Goal: Information Seeking & Learning: Check status

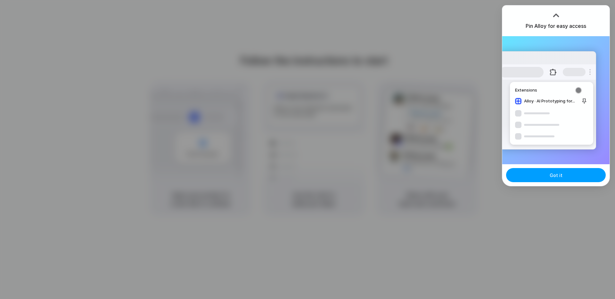
click at [532, 174] on button "Got it" at bounding box center [556, 175] width 100 height 14
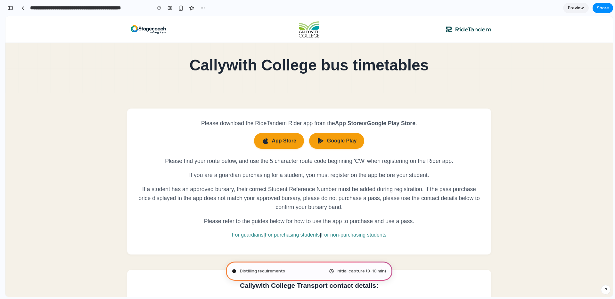
type input "**********"
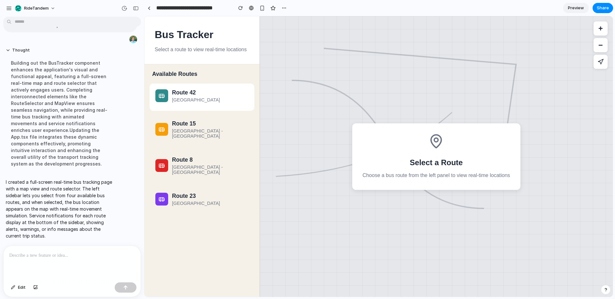
click at [196, 99] on div "Downtown - Airport" at bounding box center [210, 99] width 77 height 5
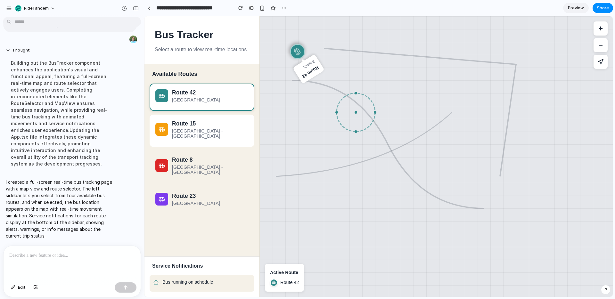
click at [202, 129] on div "North Station - South Mall" at bounding box center [210, 133] width 77 height 10
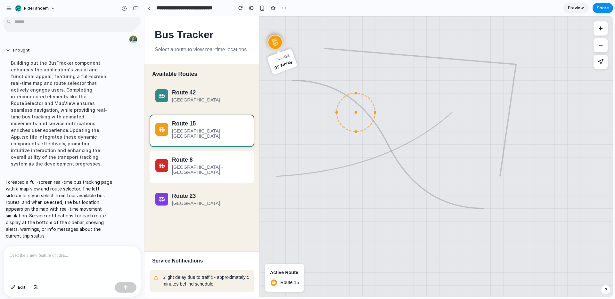
click at [205, 157] on div "Route 8" at bounding box center [210, 160] width 77 height 7
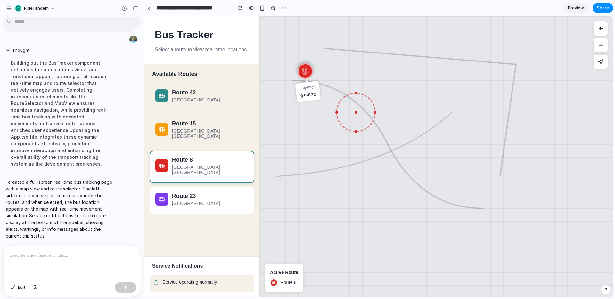
click at [207, 195] on button "Route 23 Central Park - Harbor" at bounding box center [202, 200] width 105 height 27
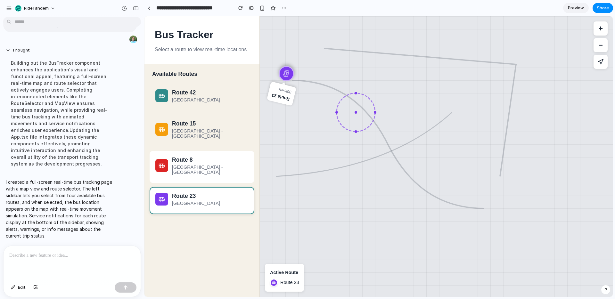
click at [205, 165] on button "Route 8 East End - West Campus" at bounding box center [202, 167] width 105 height 32
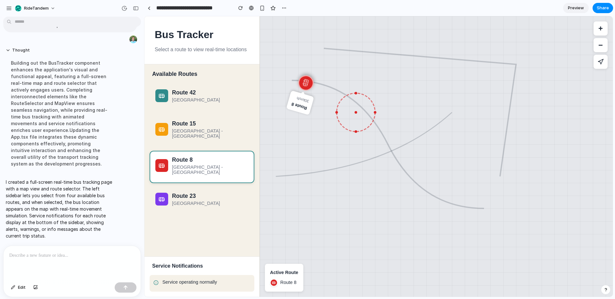
click at [207, 143] on div "Route 42 Downtown - Airport Route 15 North Station - South Mall Route 8 East En…" at bounding box center [202, 149] width 105 height 131
click at [208, 284] on p "Service operating normally" at bounding box center [206, 282] width 88 height 7
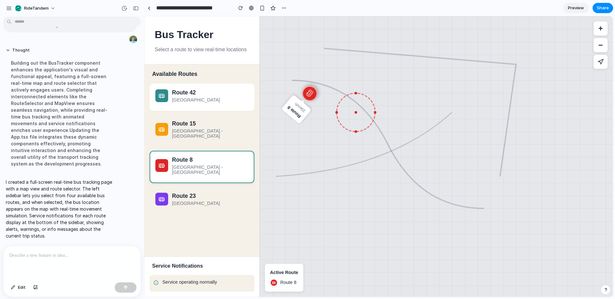
click at [194, 98] on div "Downtown - Airport" at bounding box center [210, 99] width 77 height 5
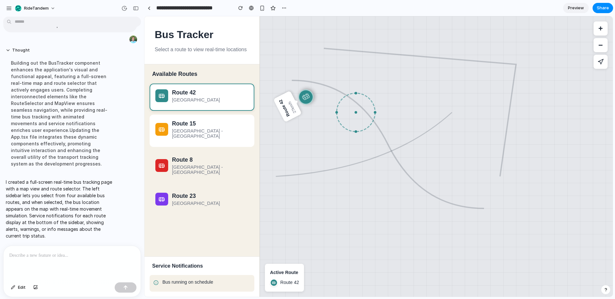
click at [194, 136] on button "Route 15 North Station - South Mall" at bounding box center [202, 131] width 105 height 32
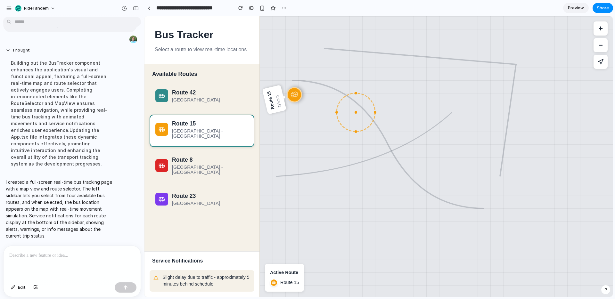
click at [79, 262] on div at bounding box center [72, 263] width 137 height 34
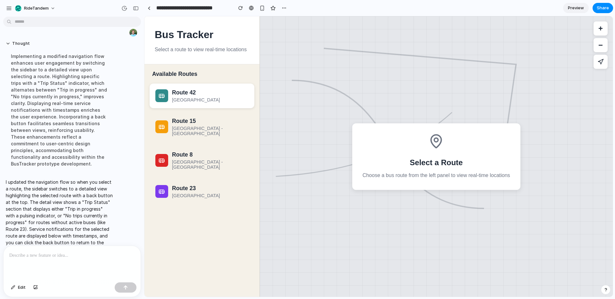
click at [189, 98] on div "Downtown - Airport" at bounding box center [210, 99] width 77 height 5
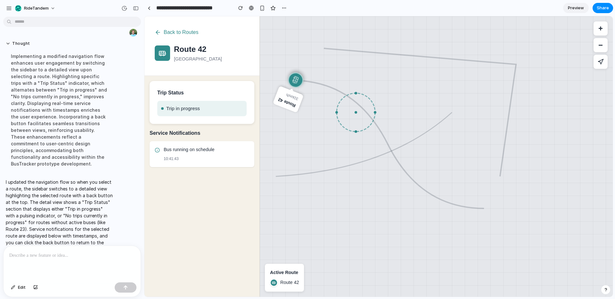
click at [202, 205] on div "Service Notifications Bus running on schedule 10:41:43" at bounding box center [201, 213] width 115 height 168
click at [181, 32] on button "Back to Routes" at bounding box center [177, 33] width 44 height 12
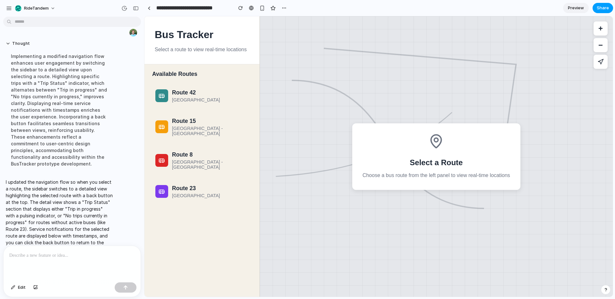
click at [601, 6] on span "Share" at bounding box center [603, 8] width 12 height 6
click at [583, 52] on div "Full access" at bounding box center [588, 52] width 34 height 9
click at [577, 70] on div "button" at bounding box center [577, 68] width 5 height 5
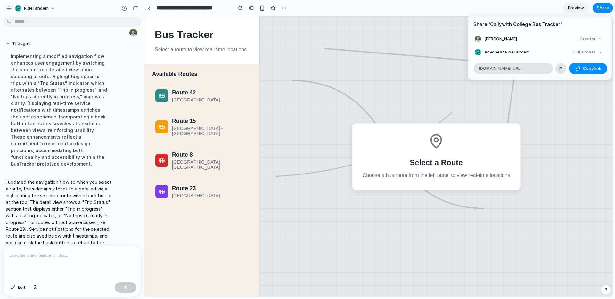
click at [30, 256] on div "Share ' Callywith College Bus Tracker ' Huw McLeod Creator Anyone at RideTandem…" at bounding box center [307, 149] width 615 height 299
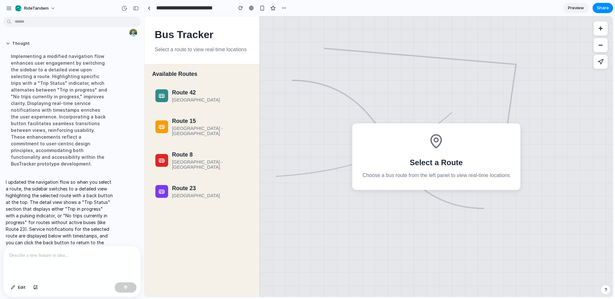
click at [30, 255] on p at bounding box center [72, 256] width 126 height 8
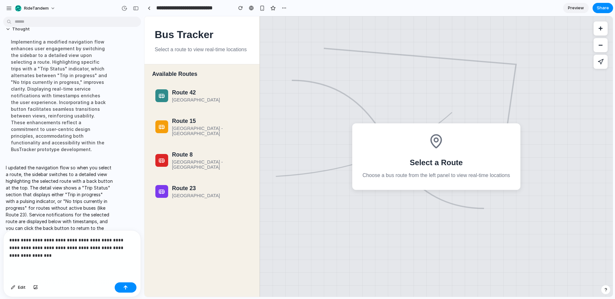
scroll to position [228, 0]
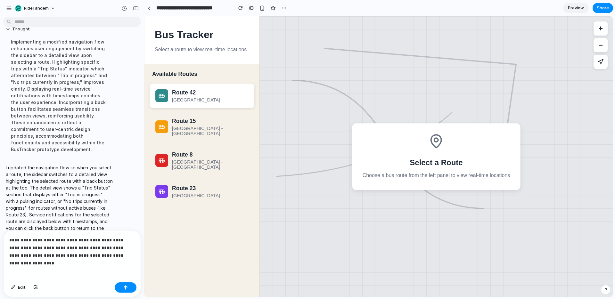
click at [194, 107] on button "Route 42 Downtown - Airport" at bounding box center [202, 96] width 105 height 25
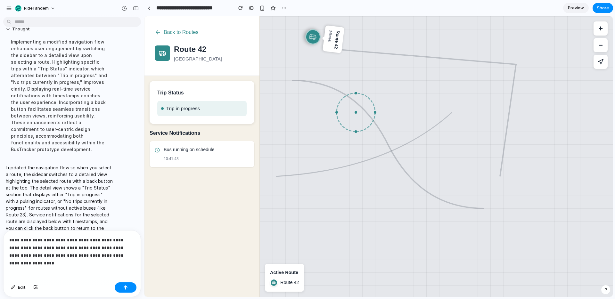
click at [120, 254] on p "**********" at bounding box center [72, 247] width 126 height 23
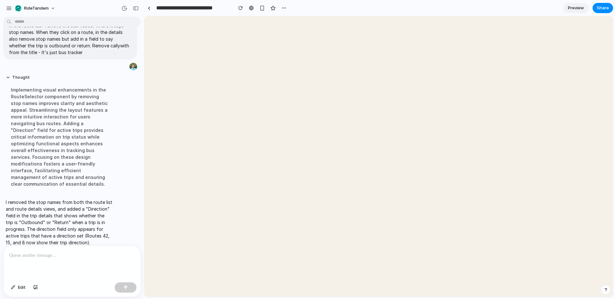
scroll to position [0, 0]
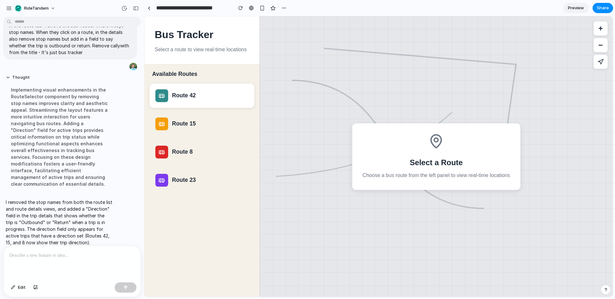
click at [177, 94] on div "Route 42" at bounding box center [210, 95] width 77 height 7
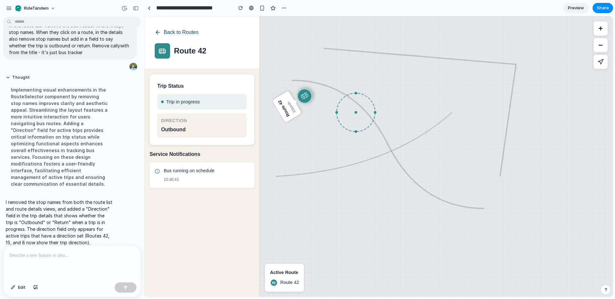
click at [170, 34] on button "Back to Routes" at bounding box center [177, 33] width 44 height 12
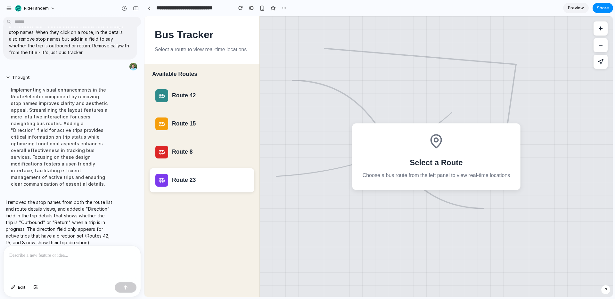
click at [169, 174] on div "Route 23" at bounding box center [201, 180] width 93 height 13
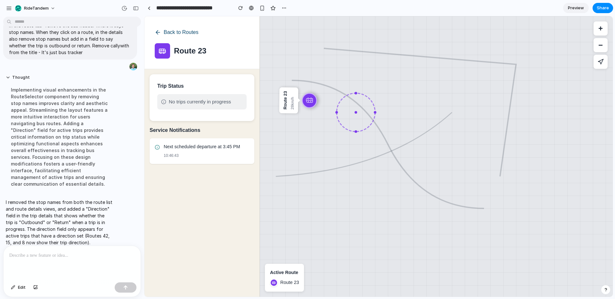
click at [157, 32] on icon at bounding box center [158, 32] width 4 height 0
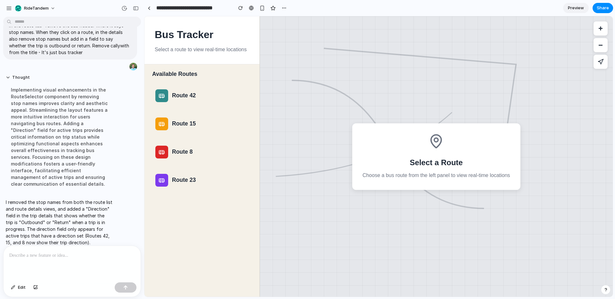
click at [163, 6] on input "**********" at bounding box center [193, 8] width 76 height 12
click at [53, 252] on p at bounding box center [72, 256] width 126 height 8
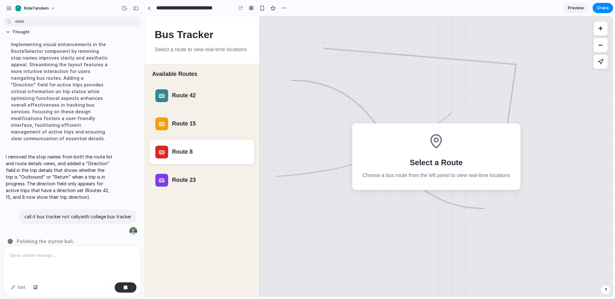
click at [187, 151] on div "Route 8" at bounding box center [210, 152] width 77 height 7
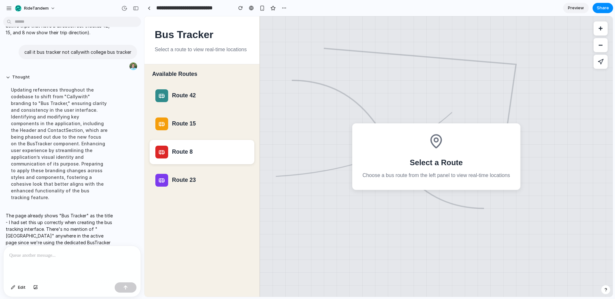
scroll to position [0, 0]
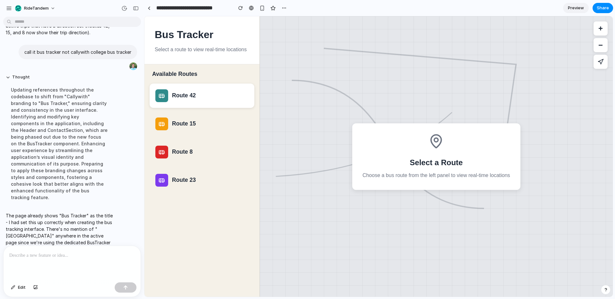
click at [197, 95] on div "Route 42" at bounding box center [210, 95] width 77 height 7
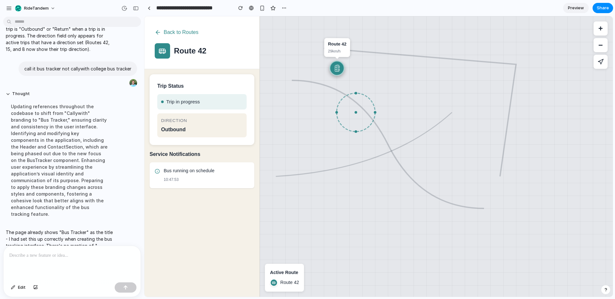
scroll to position [432, 0]
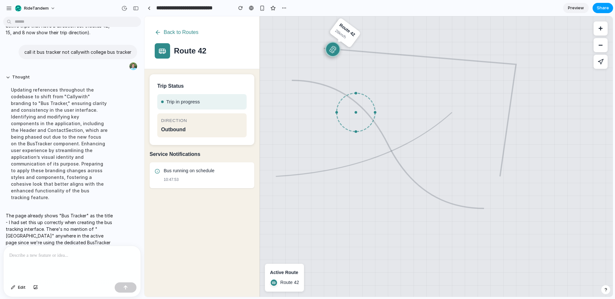
click at [599, 8] on span "Share" at bounding box center [603, 8] width 12 height 6
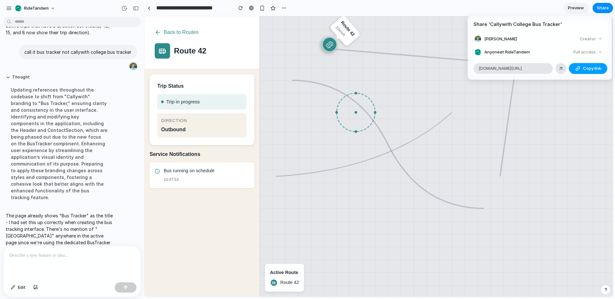
click at [586, 68] on span "Copy link" at bounding box center [592, 68] width 18 height 6
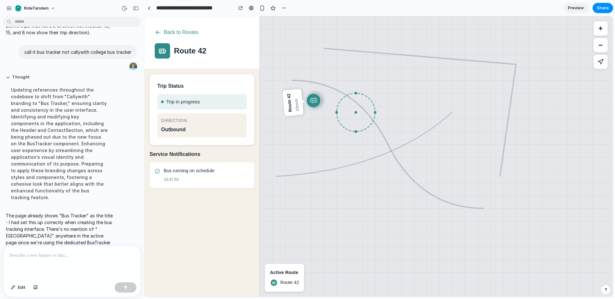
drag, startPoint x: 515, startPoint y: 11, endPoint x: 517, endPoint y: 6, distance: 5.1
click at [515, 11] on div "Share ' Callywith College Bus Tracker ' Huw McLeod Creator Anyone at RideTandem…" at bounding box center [307, 149] width 615 height 299
click at [199, 227] on div "Service Notifications Bus running on schedule 10:47:53" at bounding box center [201, 223] width 115 height 147
drag, startPoint x: 182, startPoint y: 129, endPoint x: 177, endPoint y: 129, distance: 4.5
click at [182, 129] on div "outbound" at bounding box center [202, 130] width 82 height 8
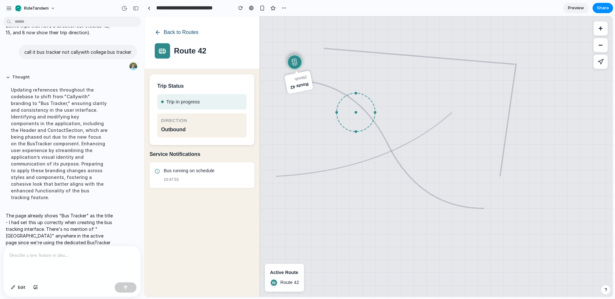
click at [179, 32] on button "Back to Routes" at bounding box center [177, 33] width 44 height 12
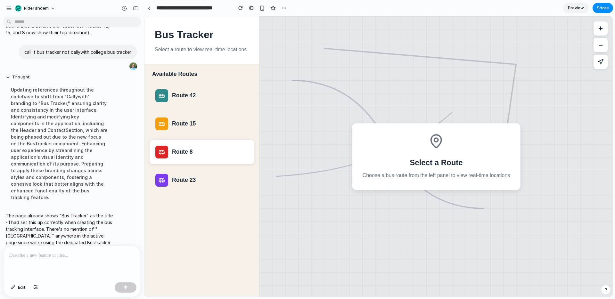
click at [183, 150] on div "Route 8" at bounding box center [210, 152] width 77 height 7
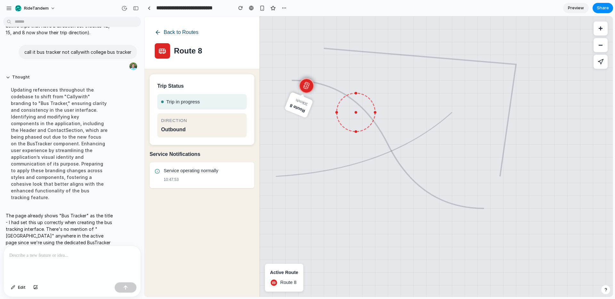
click at [160, 33] on icon at bounding box center [158, 32] width 6 height 6
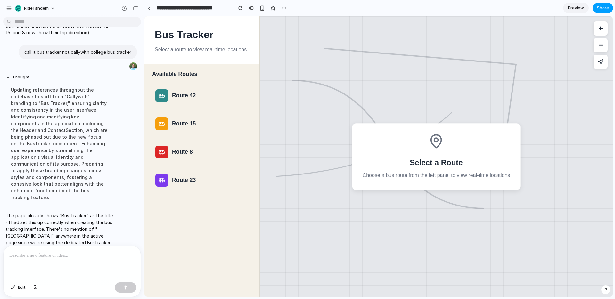
click at [599, 10] on span "Share" at bounding box center [603, 8] width 12 height 6
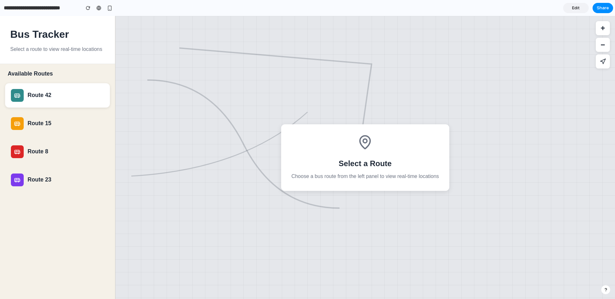
click at [76, 101] on div "Route 42" at bounding box center [57, 95] width 93 height 13
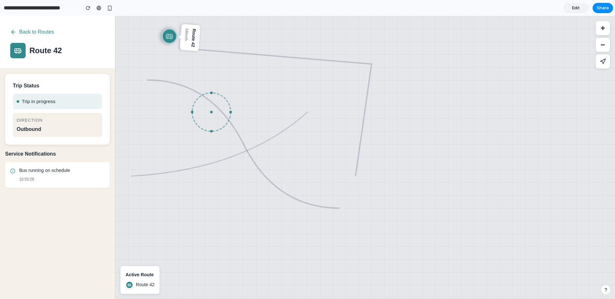
click at [36, 236] on div "Service Notifications Bus running on schedule 10:53:26" at bounding box center [57, 224] width 115 height 149
click at [111, 8] on div "button" at bounding box center [109, 7] width 5 height 5
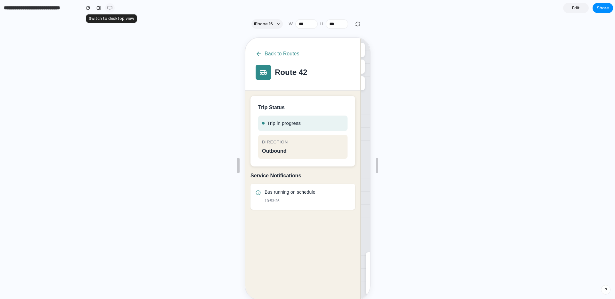
click at [111, 8] on div "button" at bounding box center [109, 7] width 5 height 5
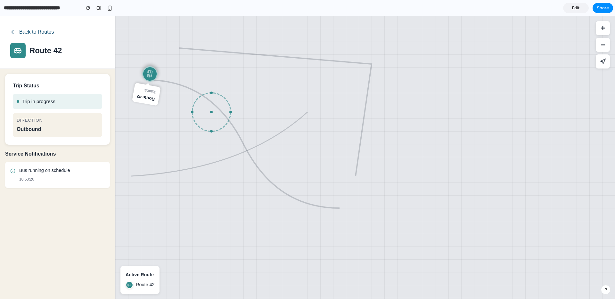
click at [19, 32] on button "Back to Routes" at bounding box center [32, 32] width 44 height 12
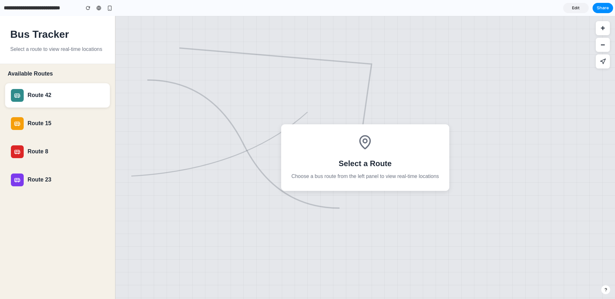
click at [95, 96] on div "Route 42" at bounding box center [66, 95] width 77 height 7
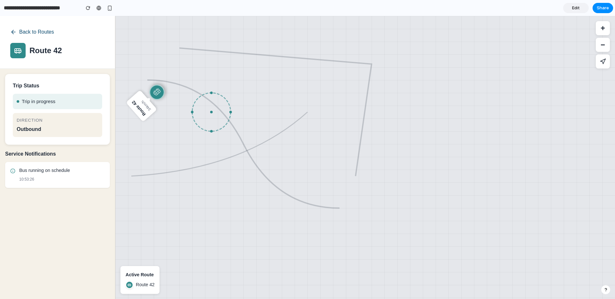
click at [35, 30] on button "Back to Routes" at bounding box center [32, 32] width 44 height 12
